Goal: Navigation & Orientation: Understand site structure

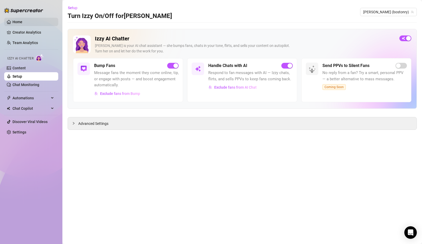
click at [21, 21] on link "Home" at bounding box center [17, 22] width 10 height 4
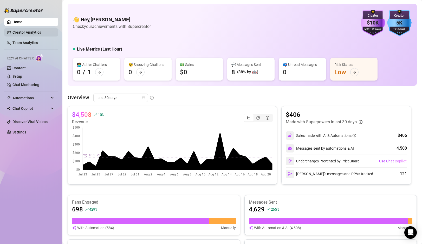
click at [38, 35] on link "Creator Analytics" at bounding box center [33, 32] width 42 height 8
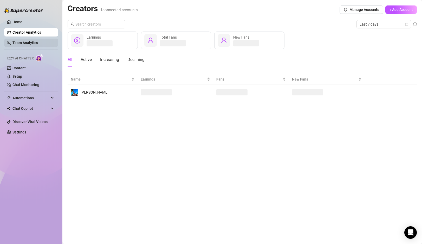
click at [31, 45] on link "Team Analytics" at bounding box center [25, 43] width 26 height 4
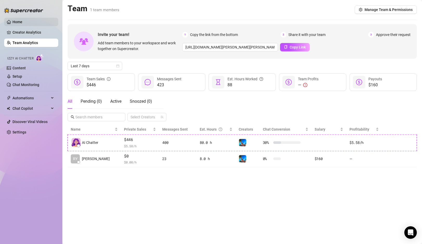
click at [20, 23] on link "Home" at bounding box center [17, 22] width 10 height 4
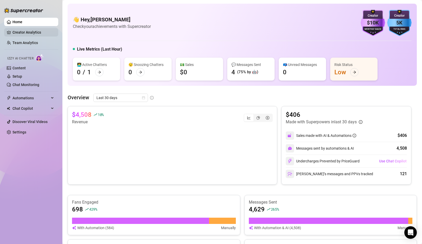
click at [29, 33] on link "Creator Analytics" at bounding box center [33, 32] width 42 height 8
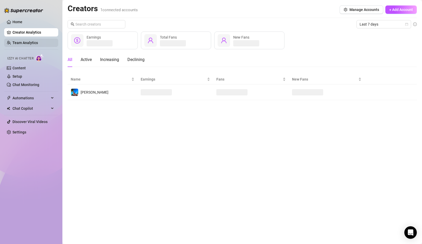
click at [36, 45] on link "Team Analytics" at bounding box center [25, 43] width 26 height 4
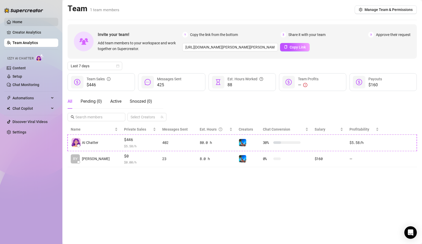
click at [22, 20] on link "Home" at bounding box center [17, 22] width 10 height 4
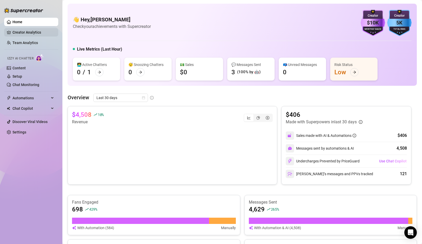
click at [31, 34] on link "Creator Analytics" at bounding box center [33, 32] width 42 height 8
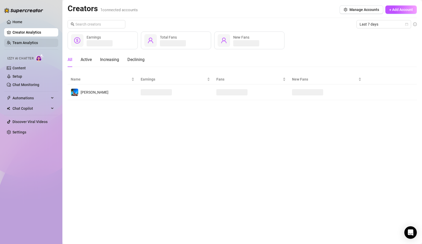
click at [29, 44] on link "Team Analytics" at bounding box center [25, 43] width 26 height 4
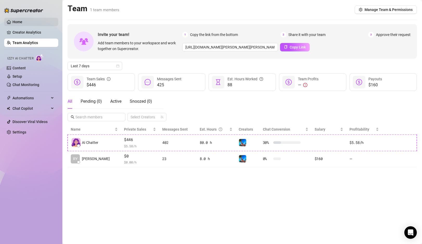
click at [19, 21] on link "Home" at bounding box center [17, 22] width 10 height 4
